Goal: Information Seeking & Learning: Learn about a topic

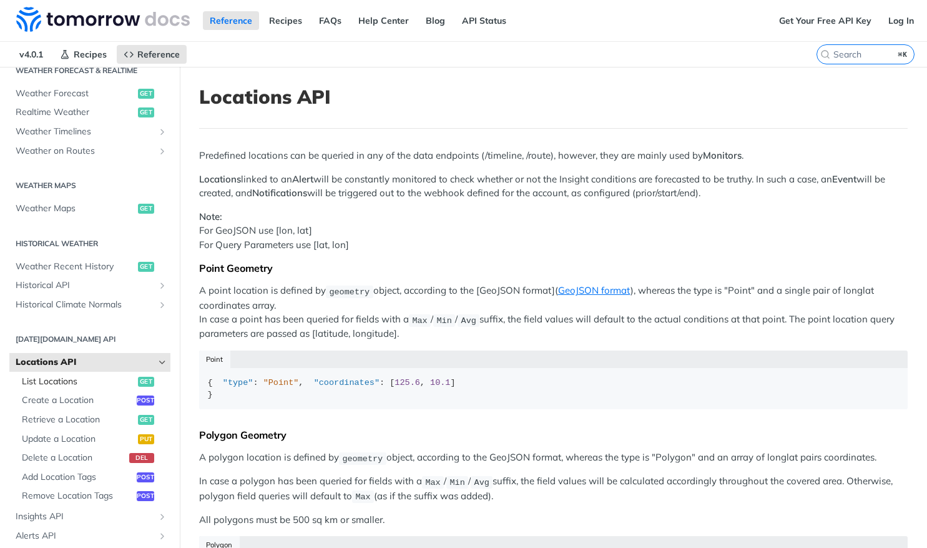
click at [102, 381] on span "List Locations" at bounding box center [78, 381] width 113 height 12
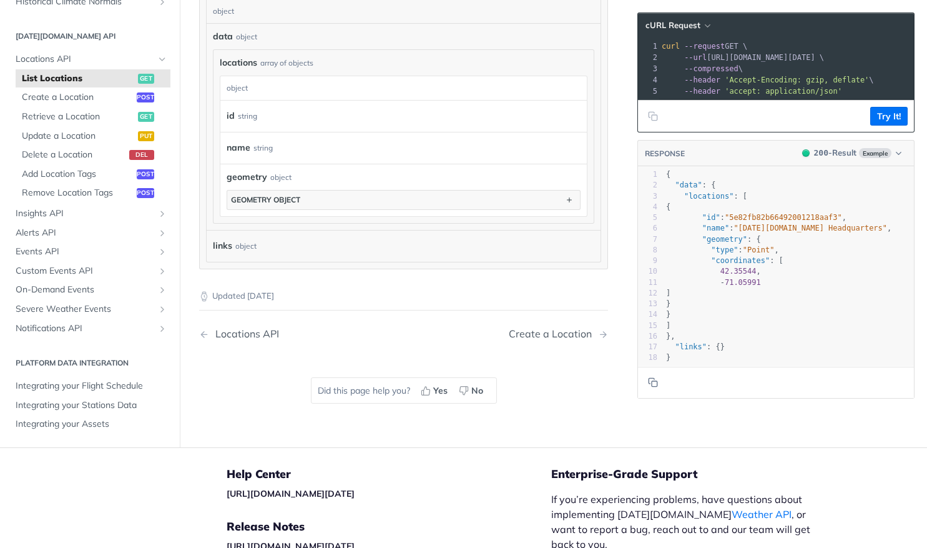
scroll to position [554, 0]
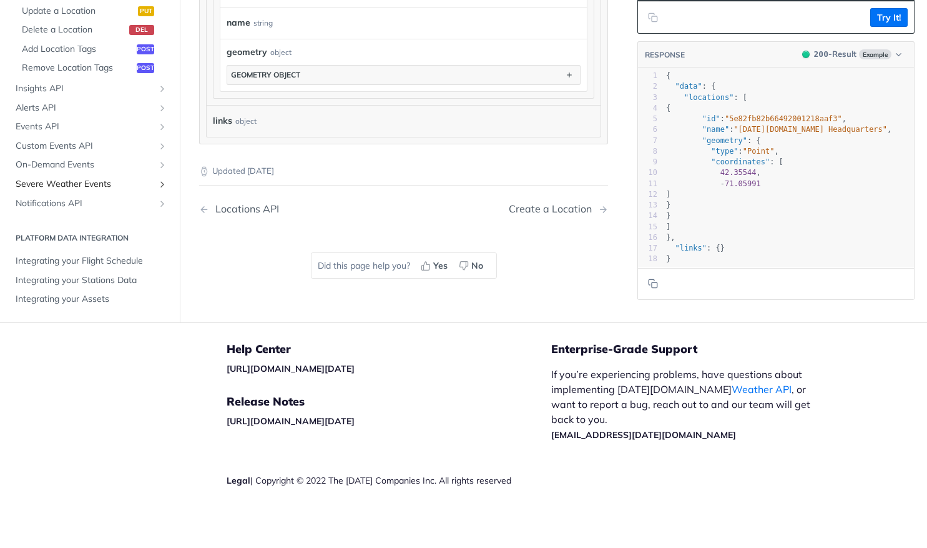
click at [94, 183] on span "Severe Weather Events" at bounding box center [85, 184] width 139 height 12
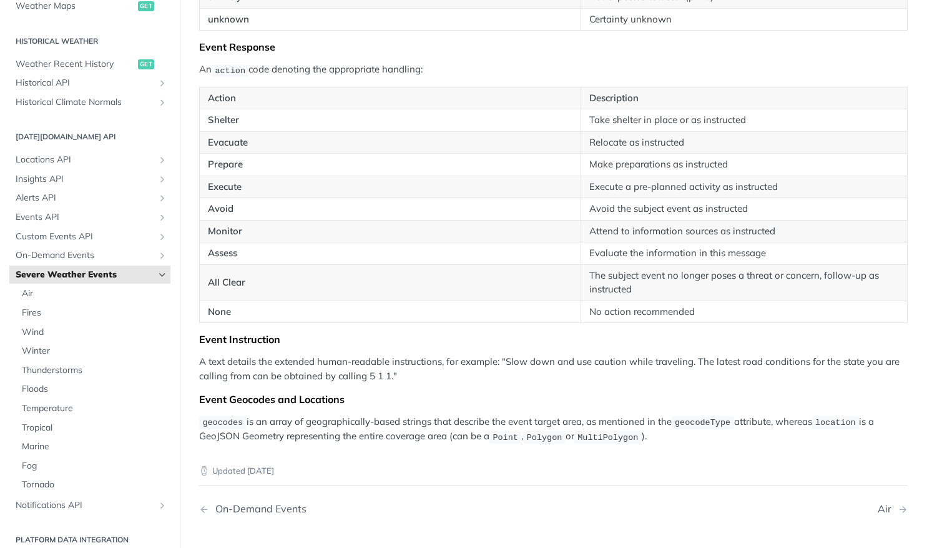
scroll to position [2229, 0]
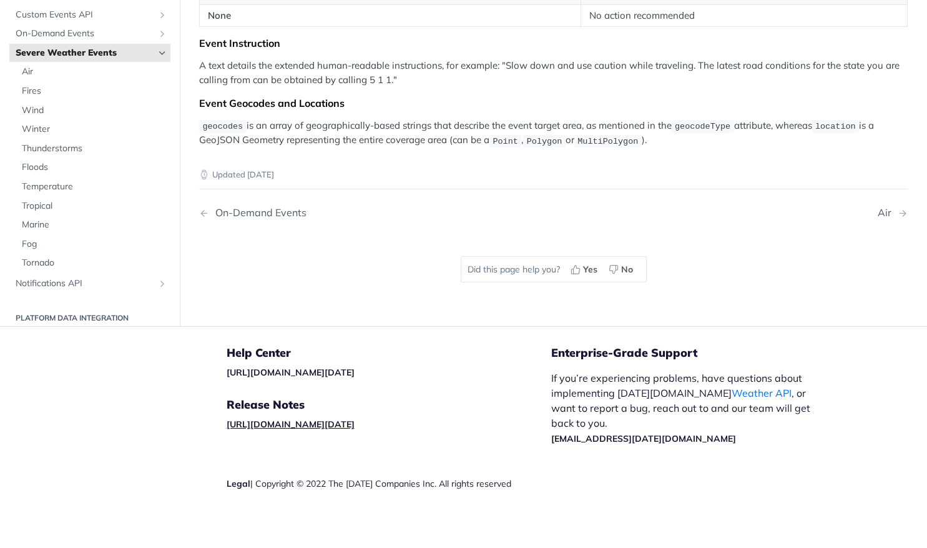
click at [355, 418] on link "[URL][DOMAIN_NAME][DATE]" at bounding box center [291, 423] width 128 height 11
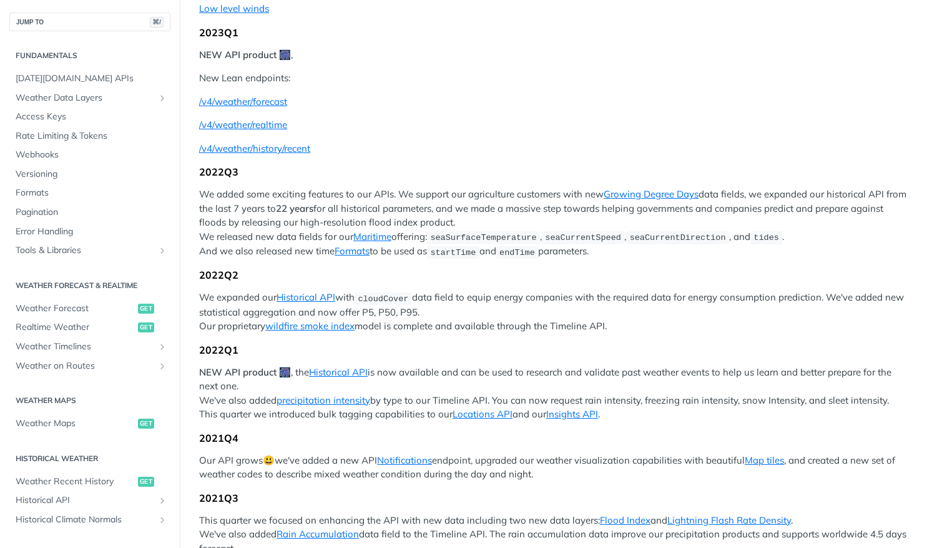
scroll to position [405, 0]
